Goal: Communication & Community: Answer question/provide support

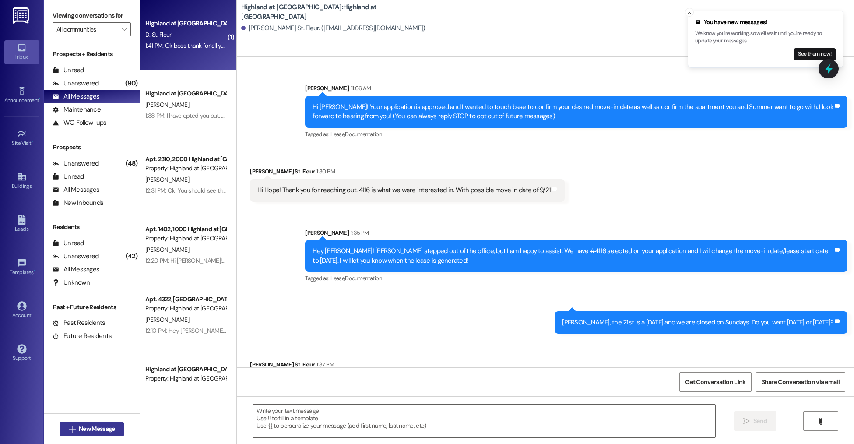
scroll to position [217, 0]
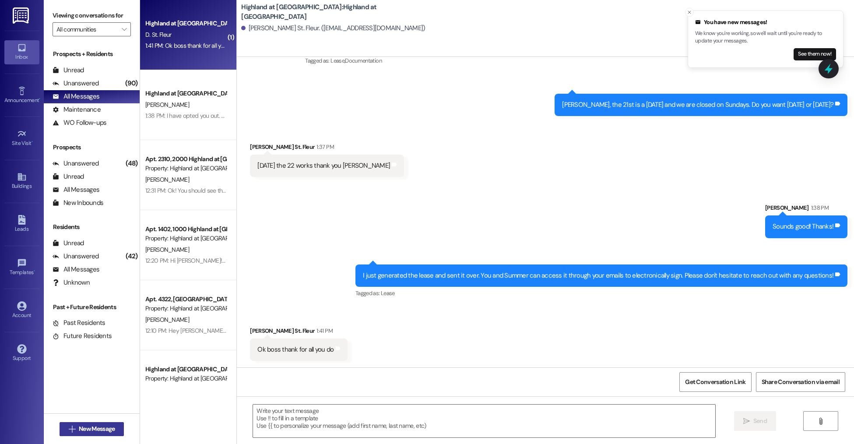
click at [118, 428] on button " New Message" at bounding box center [92, 429] width 65 height 14
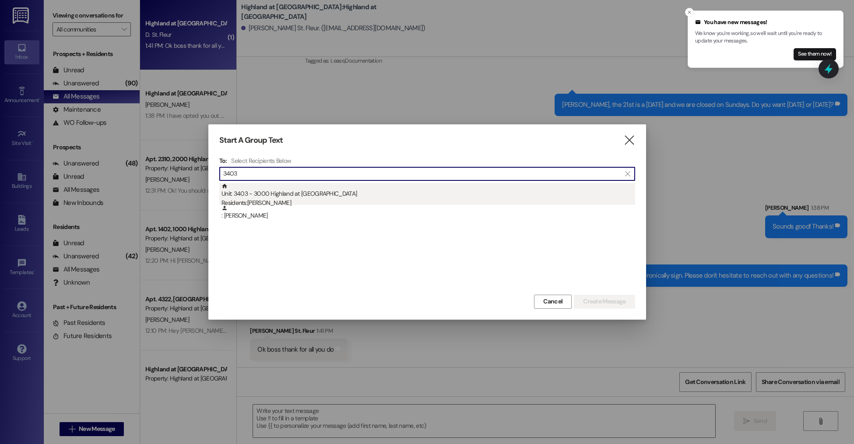
type input "3403"
click at [289, 194] on div "Unit: 3403 - 3000 Highland at [GEOGRAPHIC_DATA] Residents: [PERSON_NAME]" at bounding box center [428, 195] width 414 height 25
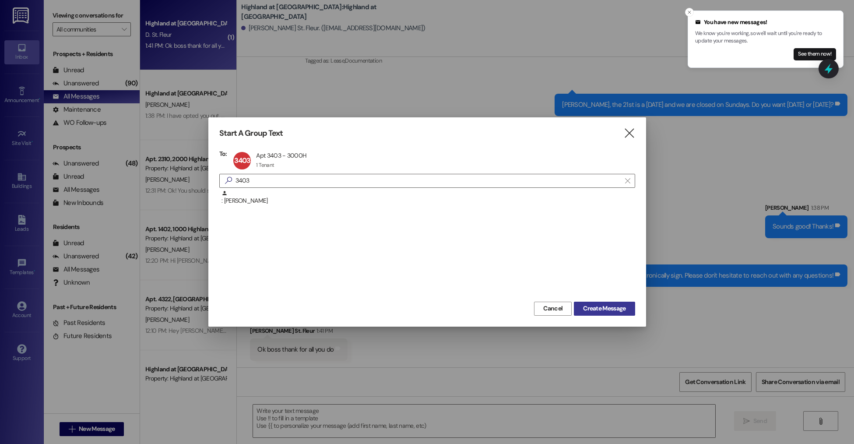
click at [605, 302] on button "Create Message" at bounding box center [604, 308] width 61 height 14
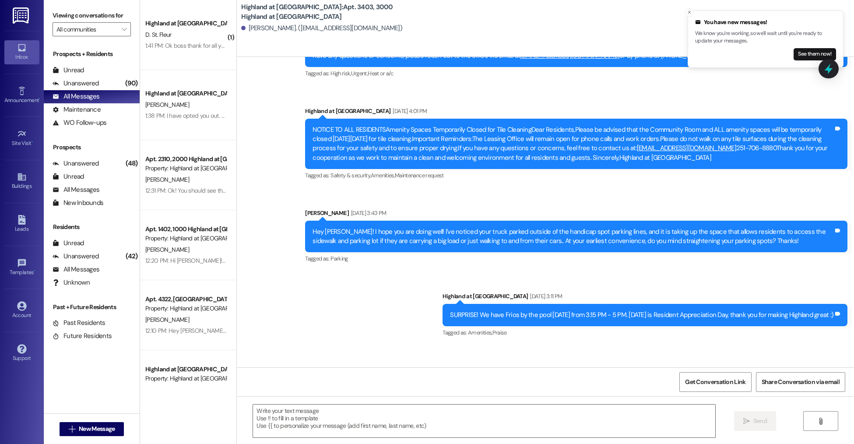
scroll to position [3989, 0]
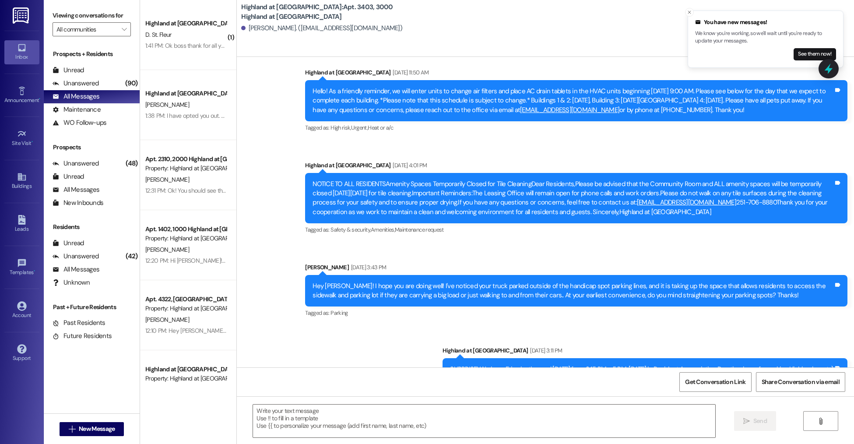
click at [491, 285] on div "Hey [PERSON_NAME]! I hope you are doing well! I've noticed your truck parked ou…" at bounding box center [572, 290] width 521 height 19
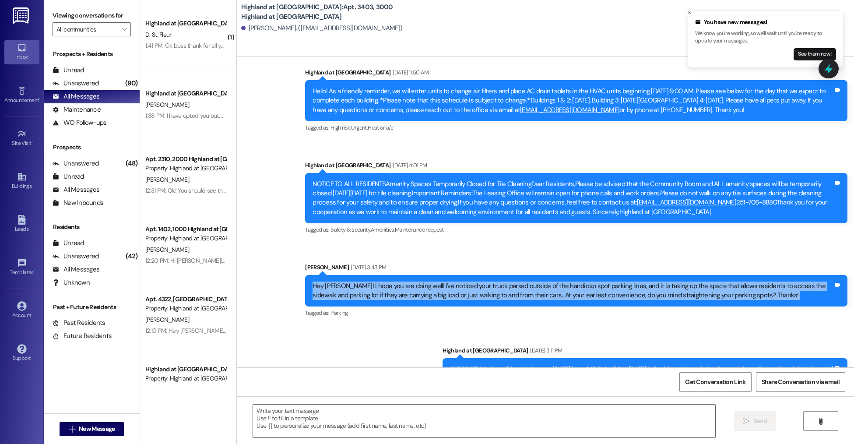
click at [491, 285] on div "Hey [PERSON_NAME]! I hope you are doing well! I've noticed your truck parked ou…" at bounding box center [572, 290] width 521 height 19
copy div "Hey [PERSON_NAME]! I hope you are doing well! I've noticed your truck parked ou…"
click at [295, 437] on textarea at bounding box center [484, 420] width 462 height 33
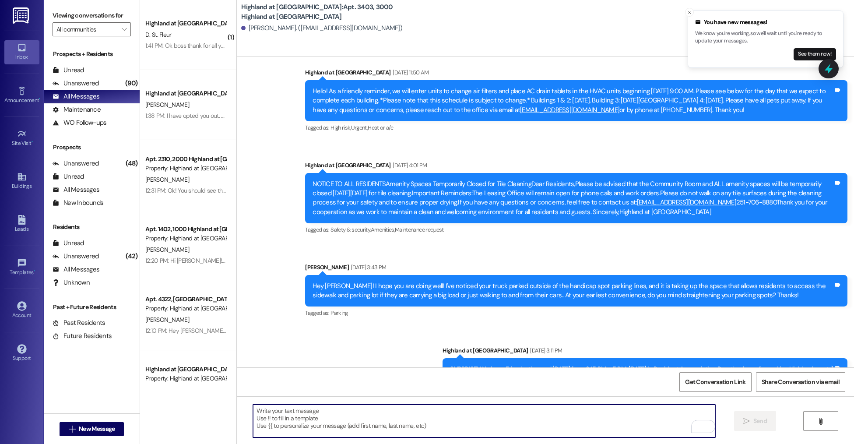
paste textarea "Hey [PERSON_NAME]! I hope you are doing well! I've noticed your truck parked ou…"
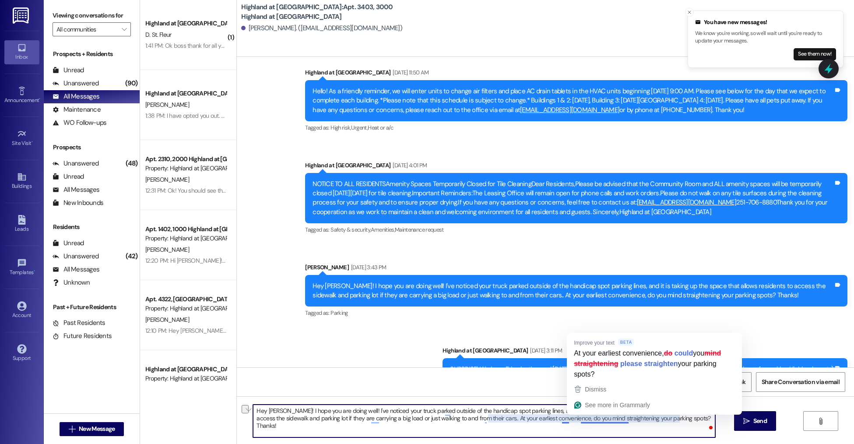
drag, startPoint x: 673, startPoint y: 418, endPoint x: 651, endPoint y: 379, distance: 44.8
click at [556, 421] on textarea "Hey [PERSON_NAME]! I hope you are doing well! I've noticed your truck parked ou…" at bounding box center [484, 420] width 462 height 33
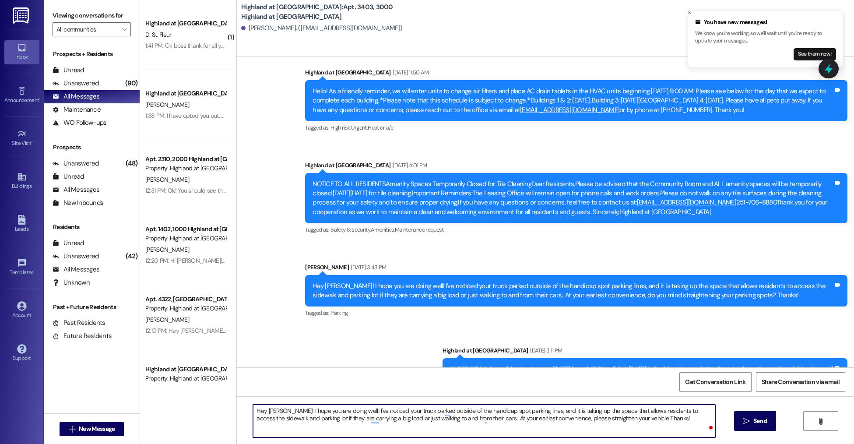
type textarea "Hey [PERSON_NAME]! I hope you are doing well! I've noticed your truck parked ou…"
click at [655, 422] on textarea "Hey [PERSON_NAME]! I hope you are doing well! I've noticed your truck parked ou…" at bounding box center [484, 420] width 462 height 33
click at [582, 429] on textarea "Hey [PERSON_NAME]! I hope you are doing well! I've noticed your truck parked ou…" at bounding box center [484, 420] width 462 height 33
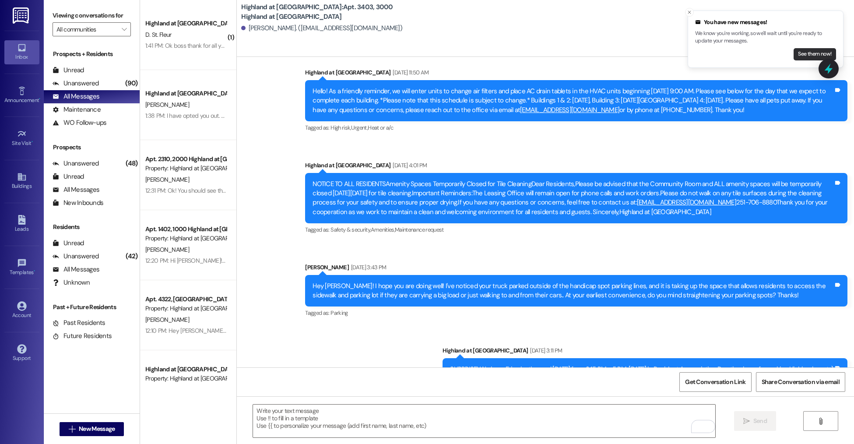
click at [802, 55] on button "See them now!" at bounding box center [814, 54] width 42 height 12
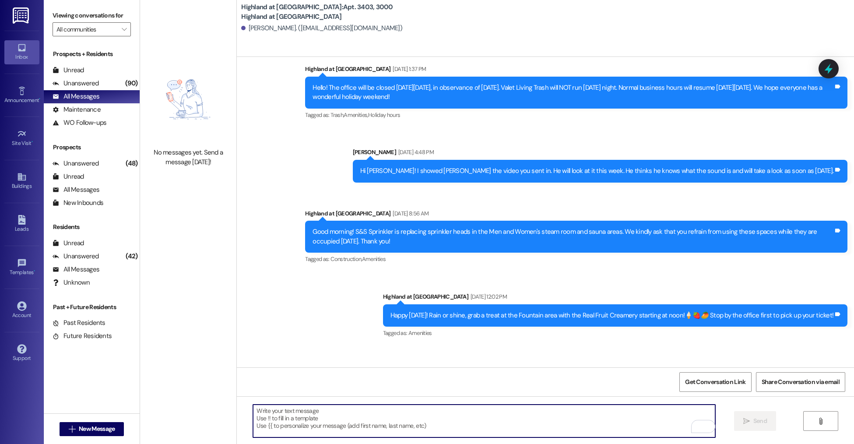
scroll to position [2827, 0]
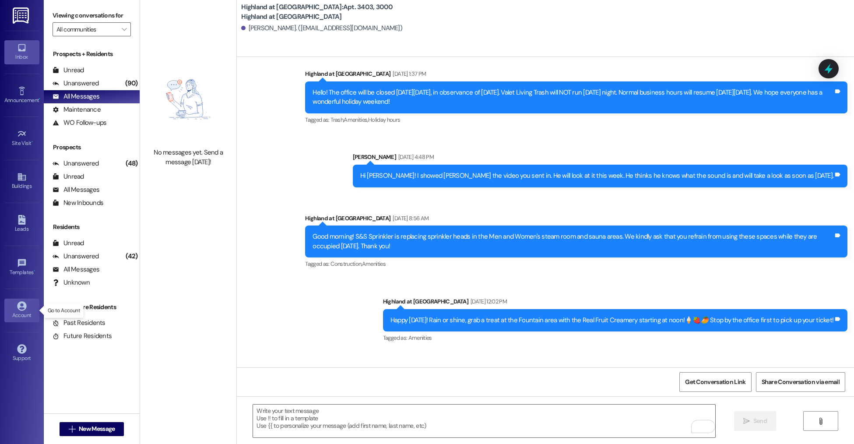
click at [29, 317] on div "Account" at bounding box center [22, 315] width 44 height 9
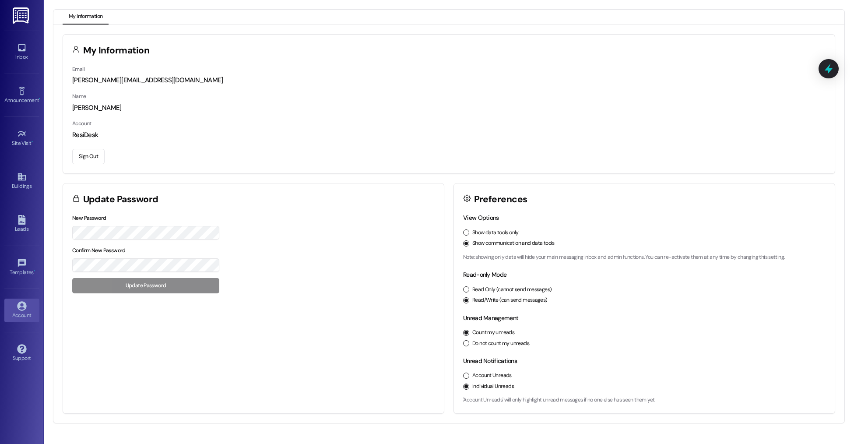
click at [100, 154] on button "Sign Out" at bounding box center [88, 156] width 32 height 15
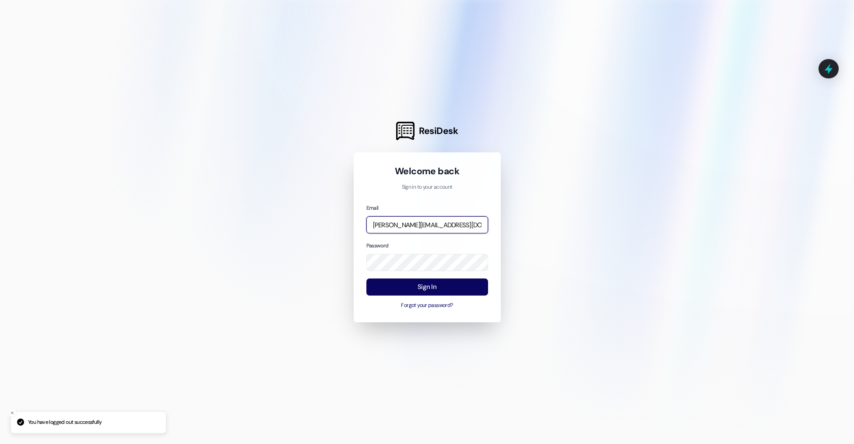
click at [408, 224] on input "[PERSON_NAME][EMAIL_ADDRESS][DOMAIN_NAME]" at bounding box center [427, 224] width 122 height 17
type input "[EMAIL_ADDRESS][DOMAIN_NAME]"
click at [421, 290] on button "Sign In" at bounding box center [427, 286] width 122 height 17
